Goal: Information Seeking & Learning: Learn about a topic

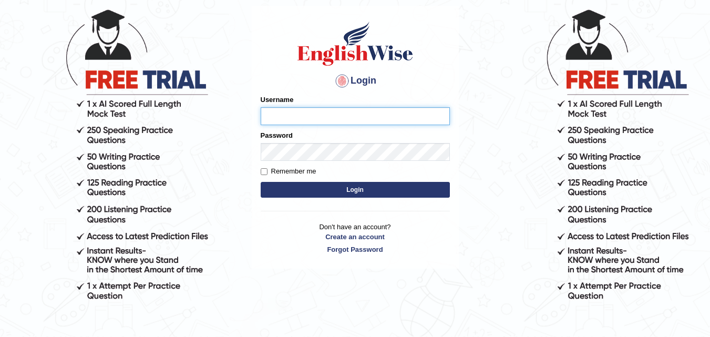
scroll to position [84, 0]
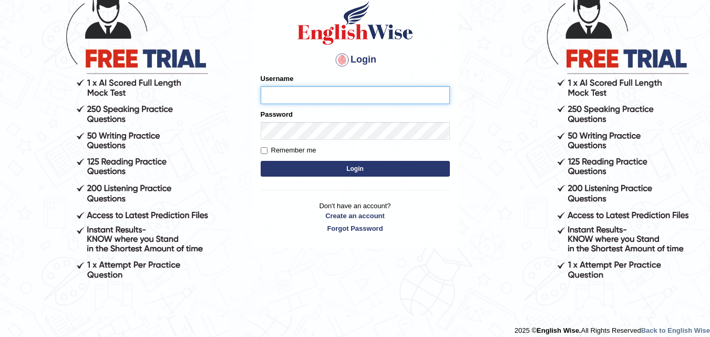
click at [269, 96] on input "Username" at bounding box center [354, 95] width 189 height 18
type input "kapoorankit95"
click at [282, 165] on button "Login" at bounding box center [354, 169] width 189 height 16
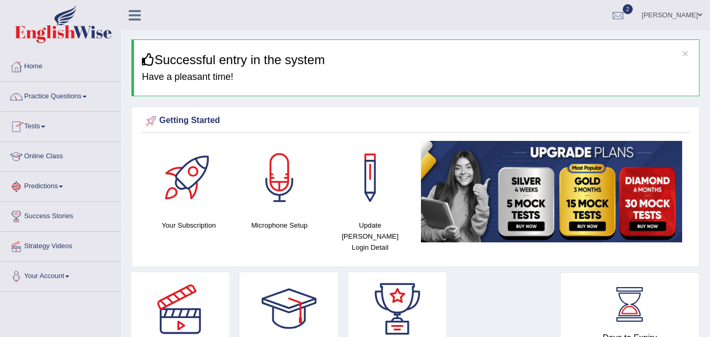
click at [44, 128] on link "Tests" at bounding box center [61, 125] width 120 height 26
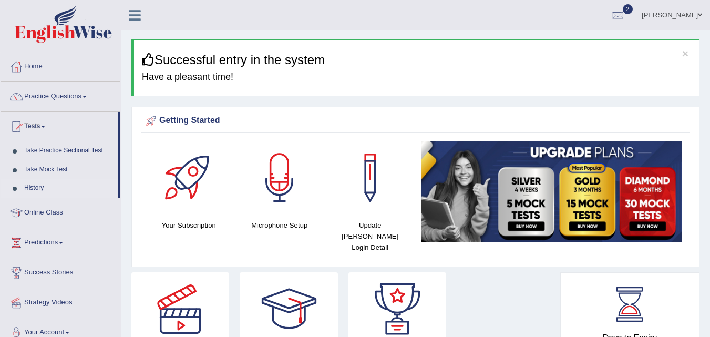
click at [37, 187] on link "History" at bounding box center [68, 188] width 98 height 19
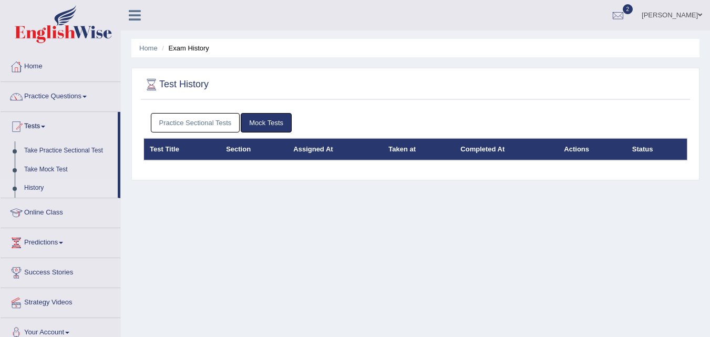
click at [183, 122] on link "Practice Sectional Tests" at bounding box center [195, 122] width 89 height 19
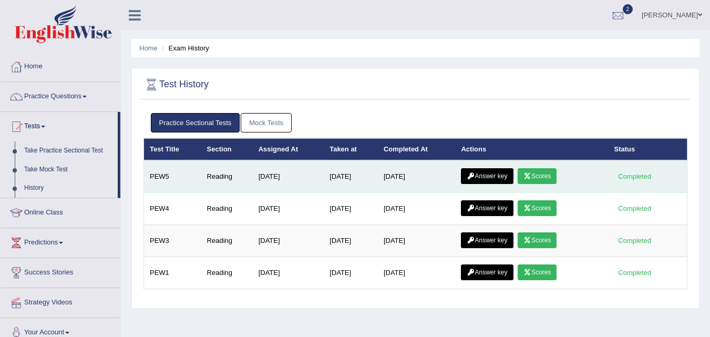
click at [504, 174] on link "Answer key" at bounding box center [487, 176] width 52 height 16
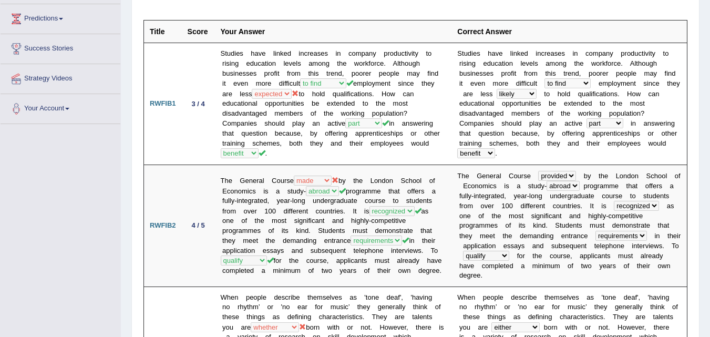
scroll to position [168, 0]
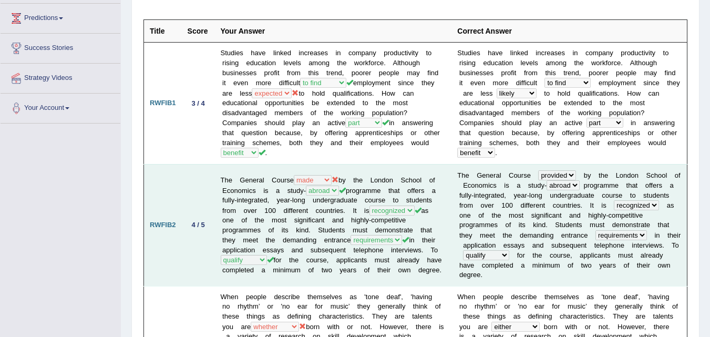
click at [409, 197] on td "The General Course found done made provided by the London School of Economics i…" at bounding box center [333, 225] width 237 height 122
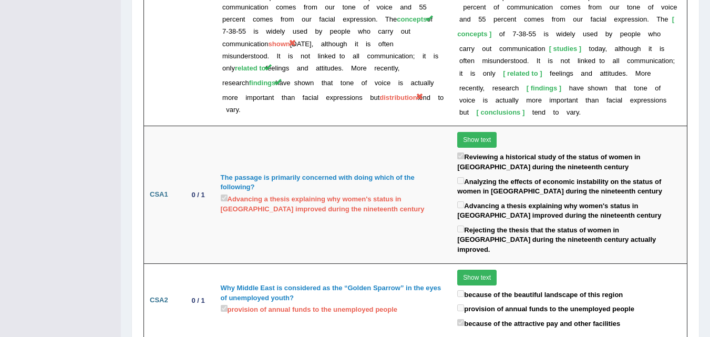
scroll to position [2246, 0]
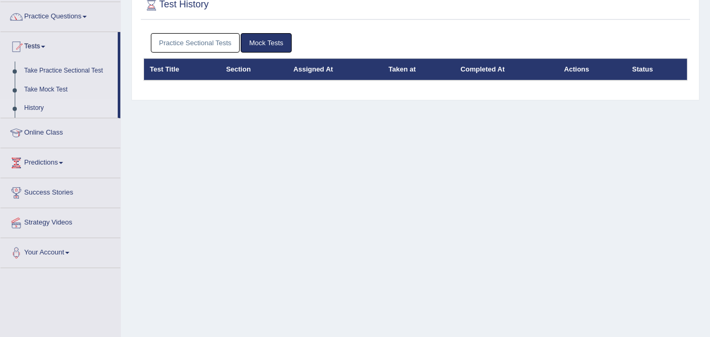
scroll to position [84, 0]
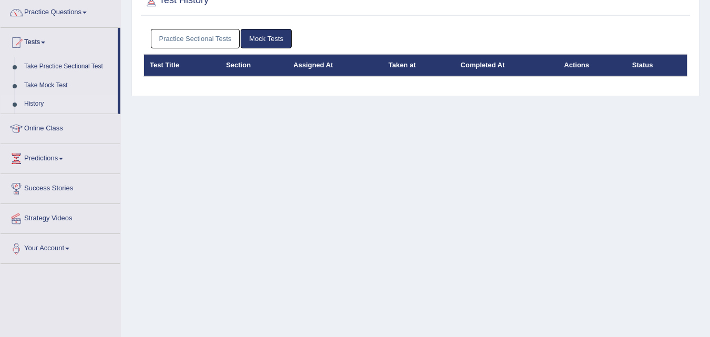
click at [218, 39] on link "Practice Sectional Tests" at bounding box center [195, 38] width 89 height 19
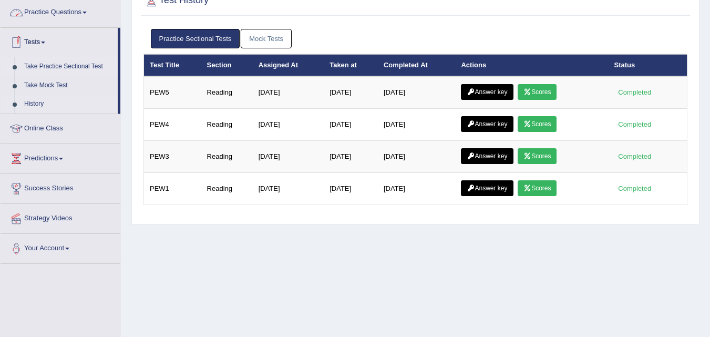
click at [56, 60] on link "Take Practice Sectional Test" at bounding box center [68, 66] width 98 height 19
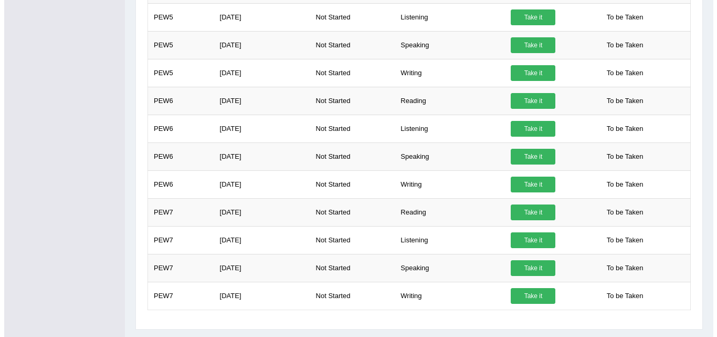
scroll to position [447, 0]
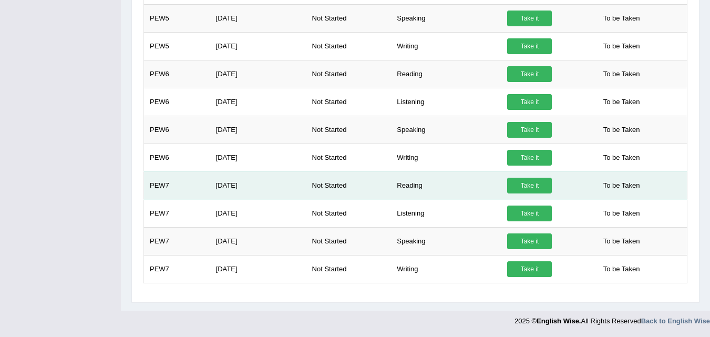
click at [535, 187] on link "Take it" at bounding box center [529, 186] width 45 height 16
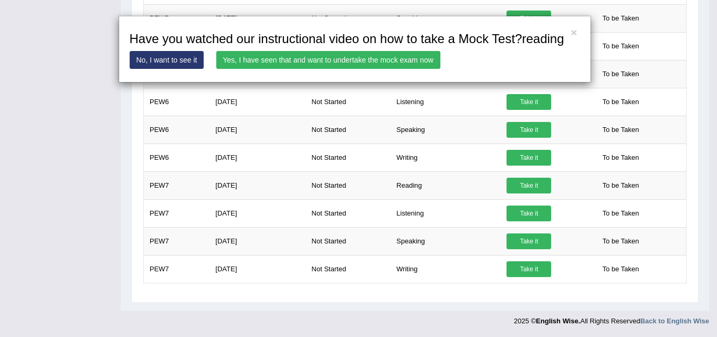
click at [227, 64] on link "Yes, I have seen that and want to undertake the mock exam now" at bounding box center [328, 60] width 224 height 18
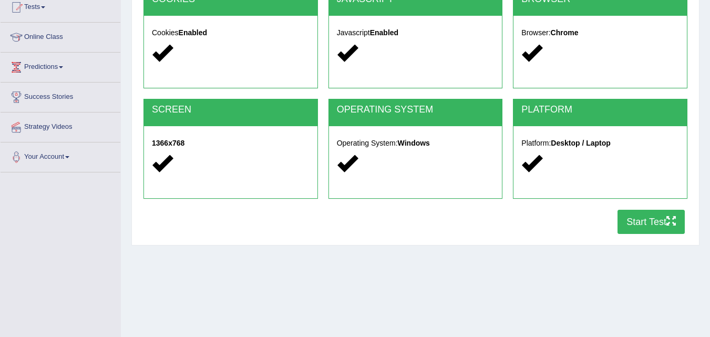
scroll to position [126, 0]
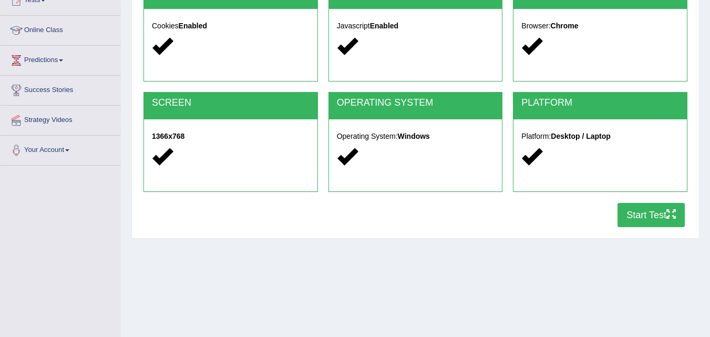
click at [637, 206] on button "Start Test" at bounding box center [650, 215] width 67 height 24
